Goal: Task Accomplishment & Management: Manage account settings

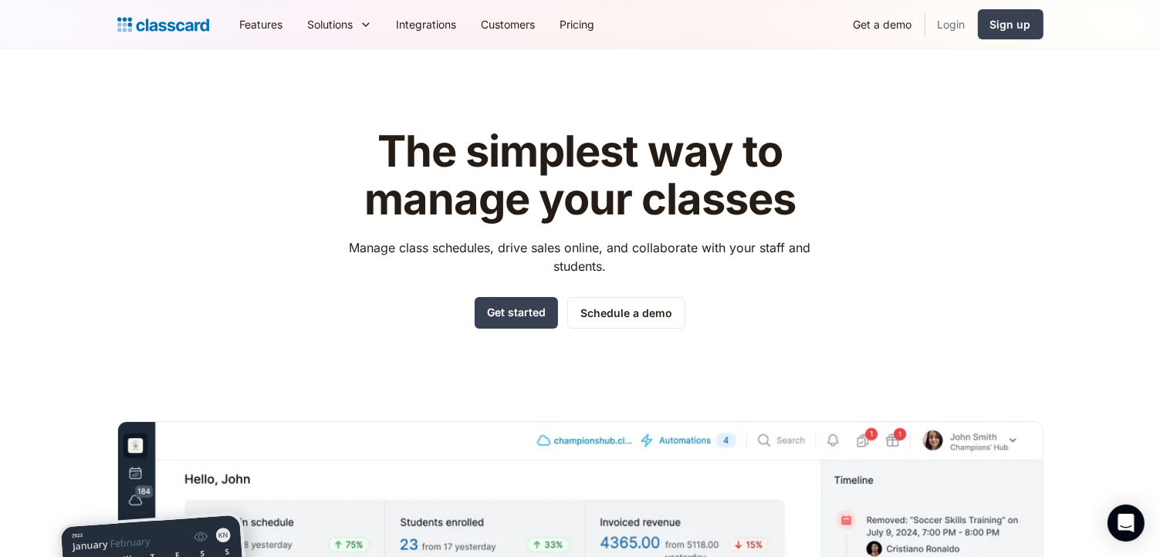
click at [954, 25] on link "Login" at bounding box center [951, 24] width 52 height 35
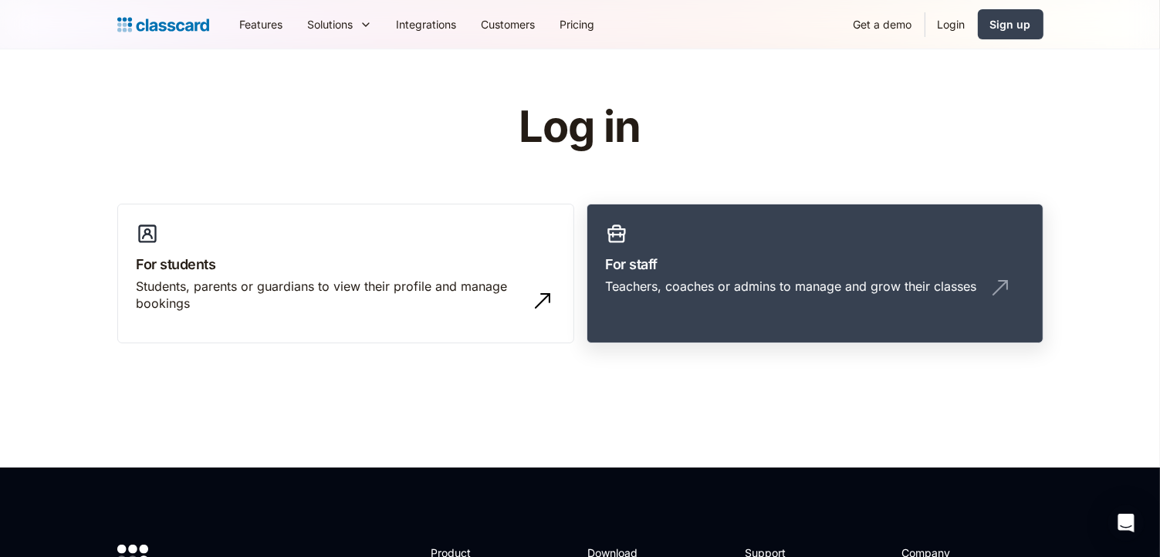
click at [745, 242] on link "For staff Teachers, coaches or admins to manage and grow their classes" at bounding box center [814, 274] width 457 height 140
